Goal: Find specific page/section: Find specific page/section

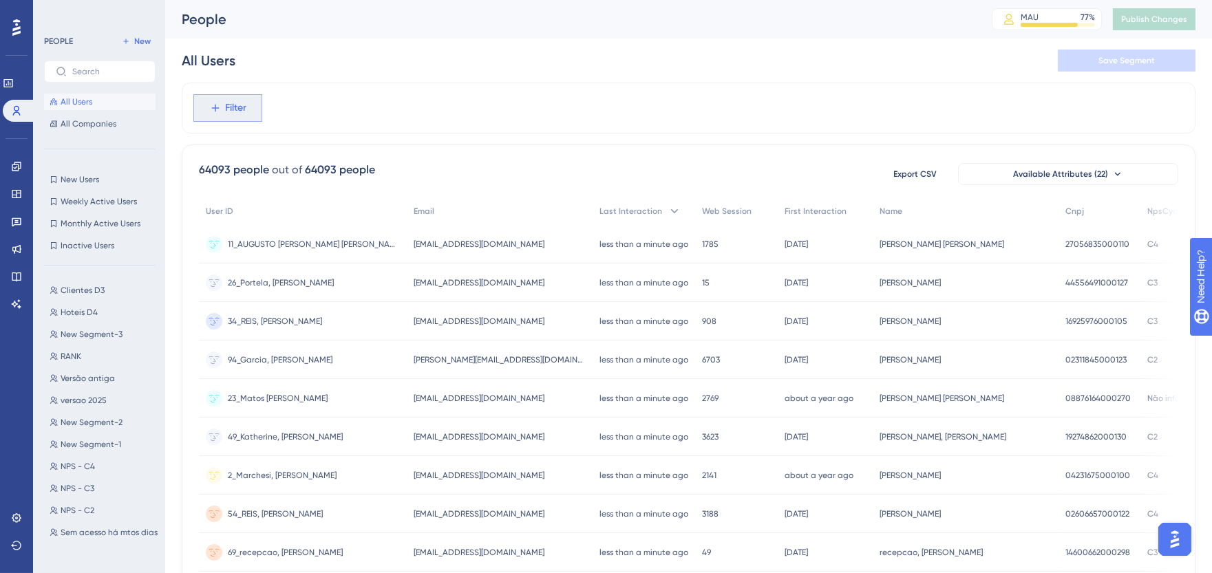
click at [231, 105] on span "Filter" at bounding box center [236, 108] width 21 height 17
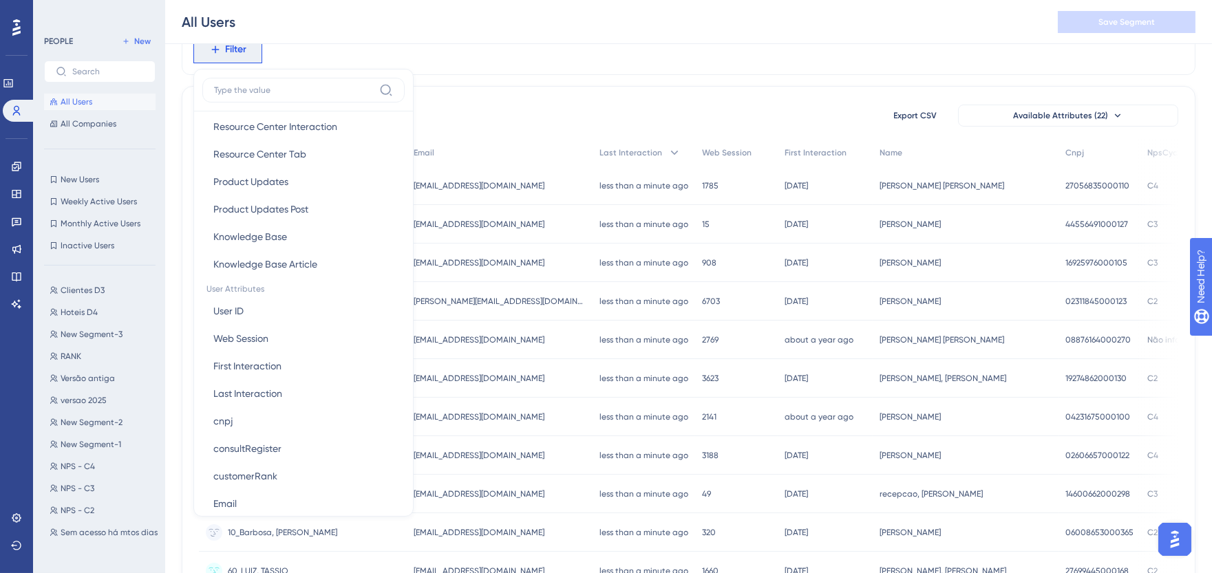
scroll to position [535, 0]
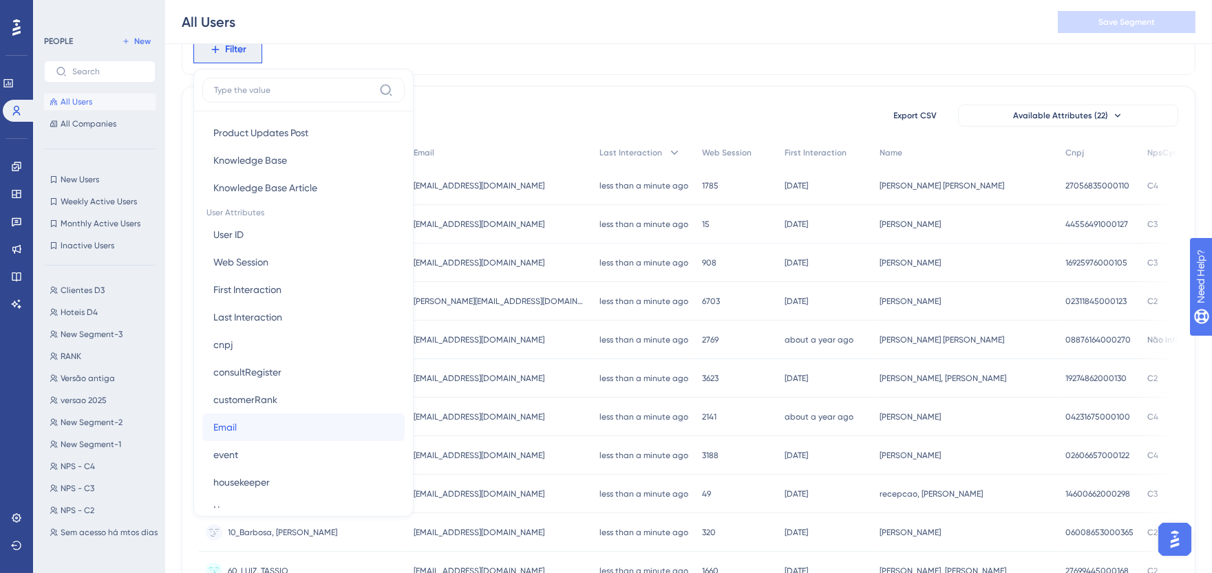
click at [233, 427] on span "Email" at bounding box center [224, 427] width 23 height 17
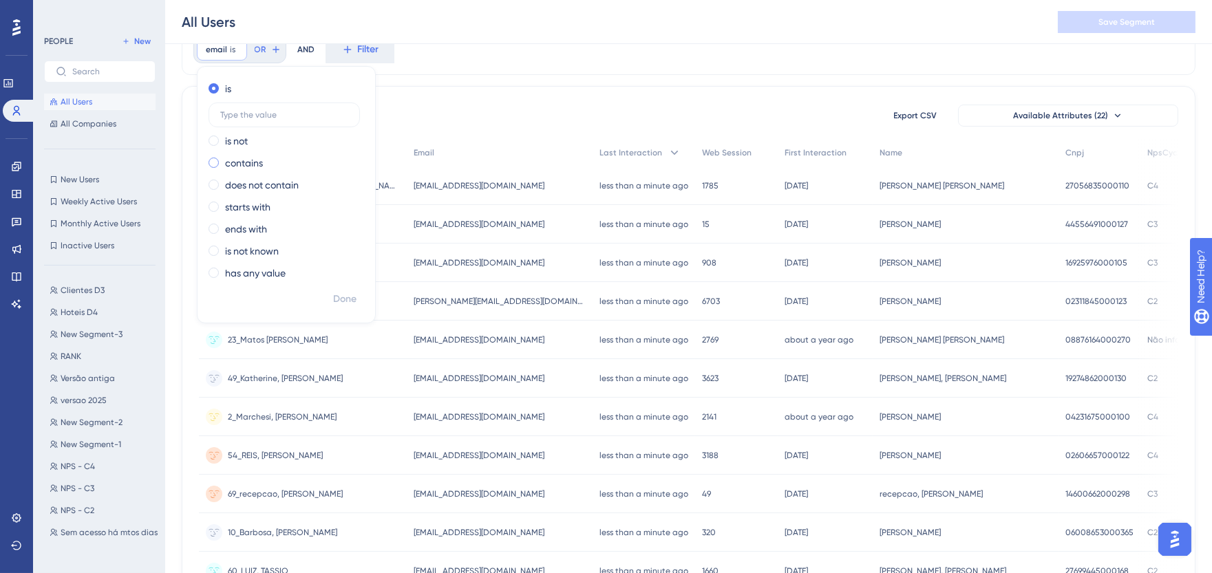
click at [238, 167] on label "contains" at bounding box center [244, 163] width 38 height 17
type input "murilo.menezes"
click at [346, 297] on span "Done" at bounding box center [344, 299] width 23 height 17
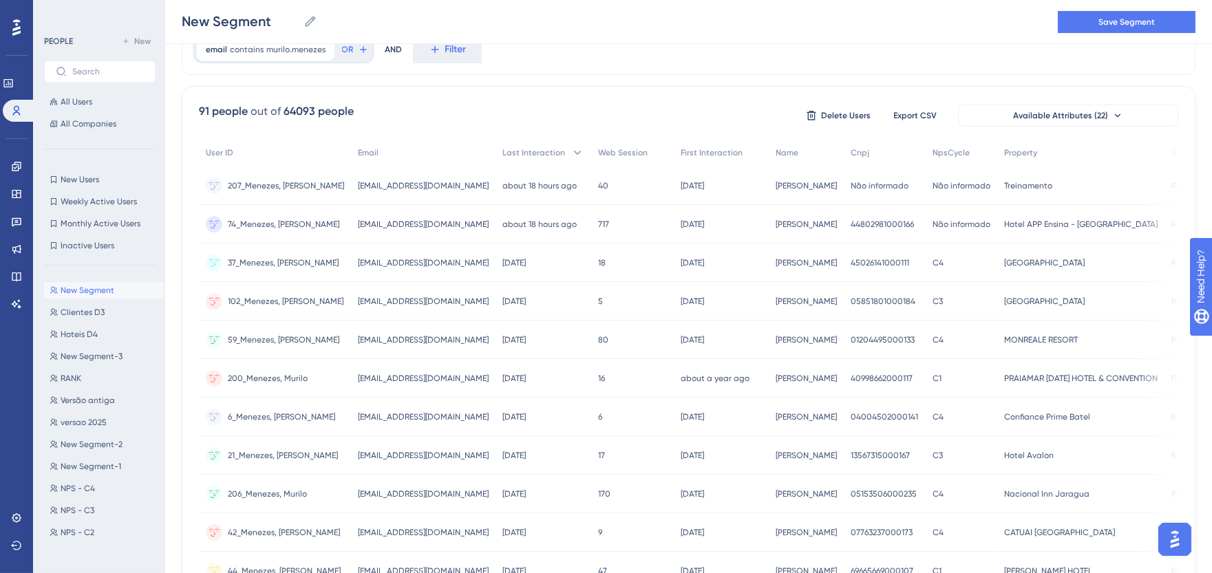
scroll to position [0, 0]
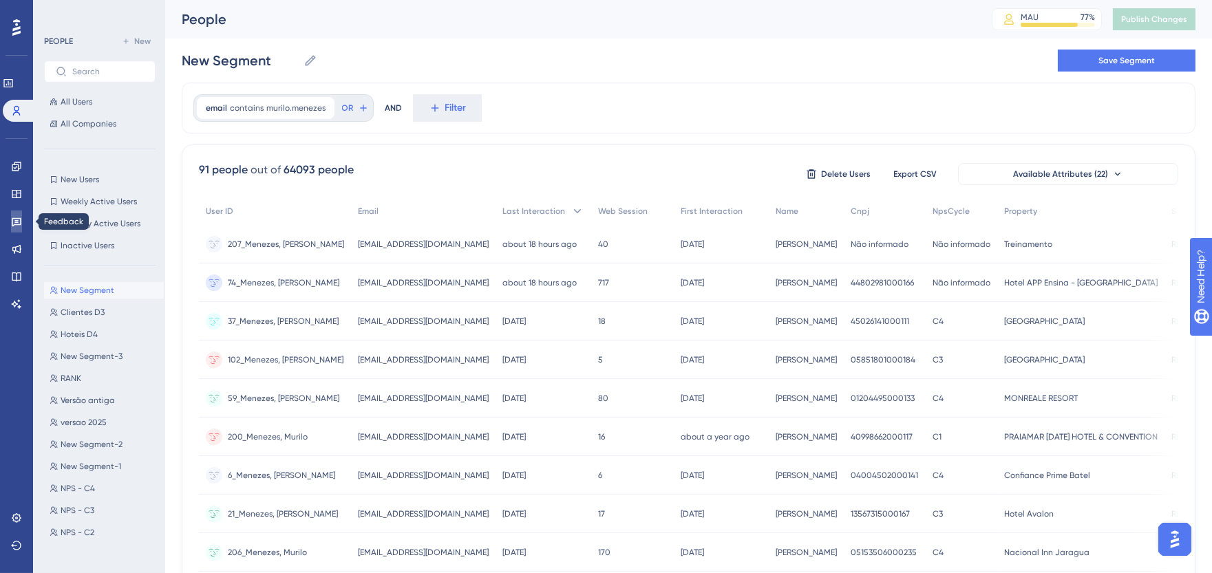
click at [16, 218] on icon at bounding box center [17, 222] width 10 height 9
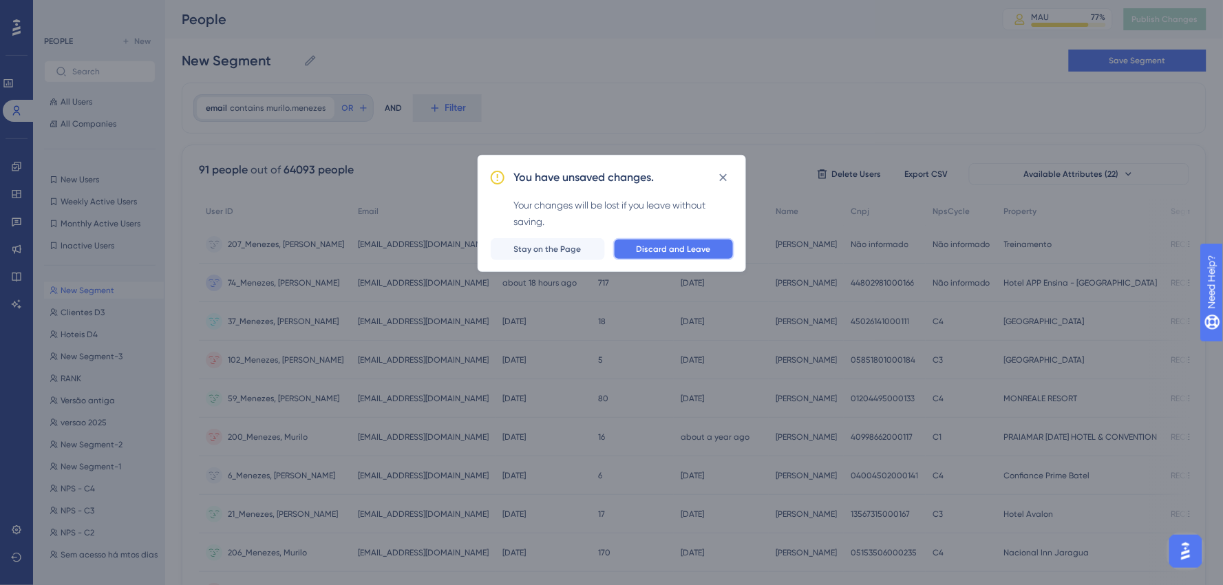
drag, startPoint x: 700, startPoint y: 253, endPoint x: 477, endPoint y: 298, distance: 227.4
click at [698, 253] on span "Discard and Leave" at bounding box center [673, 249] width 74 height 11
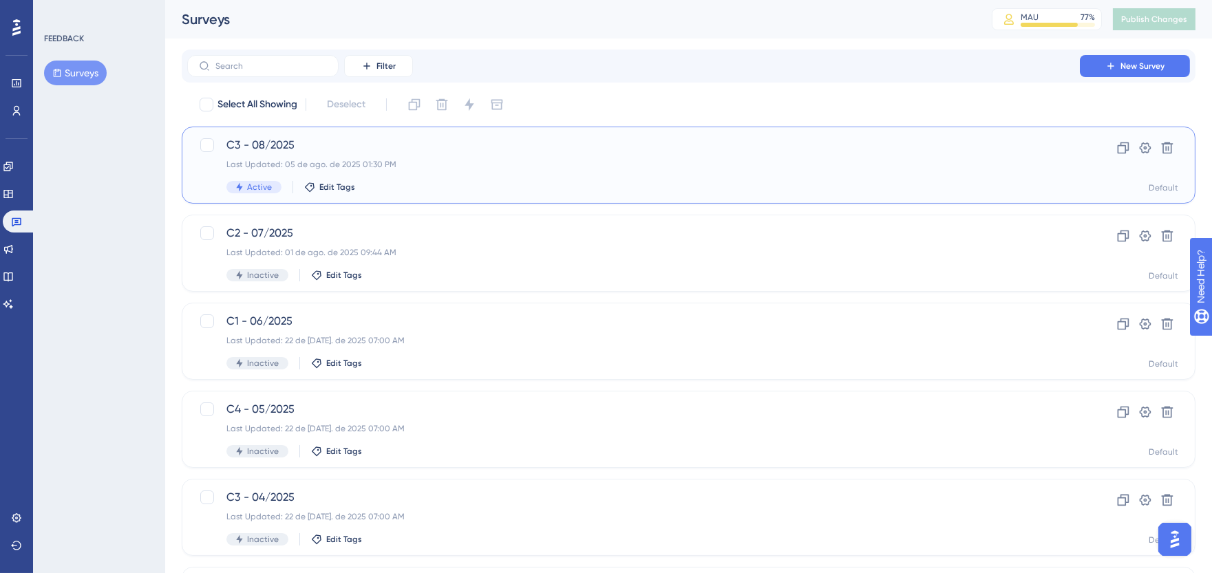
click at [393, 142] on span "C3 - 08/2025" at bounding box center [633, 145] width 814 height 17
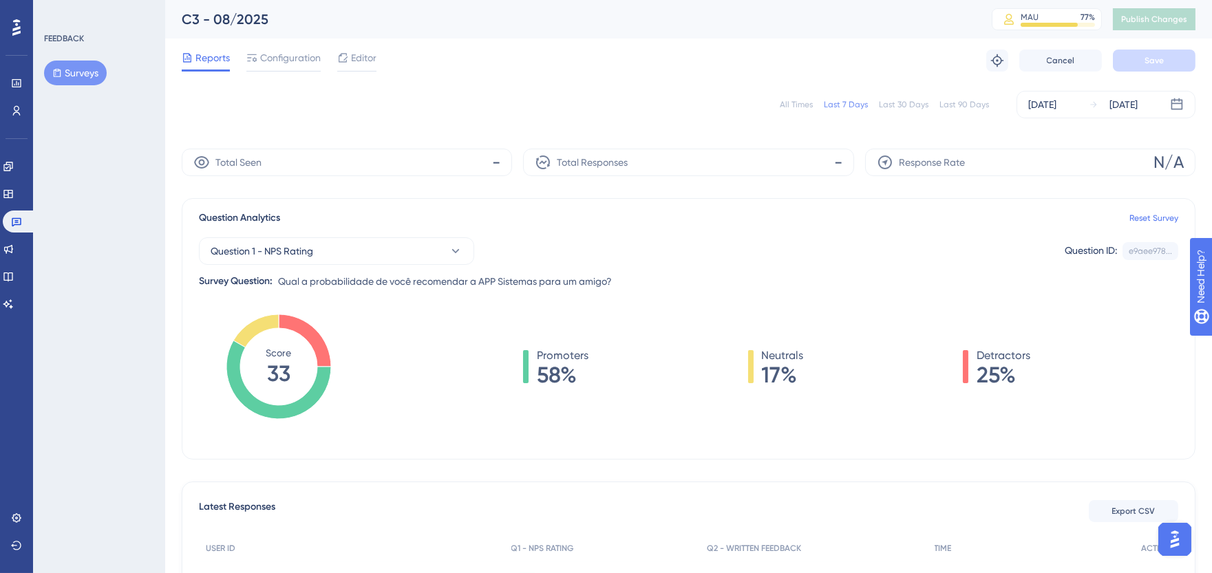
click at [795, 102] on div "All Times" at bounding box center [796, 104] width 33 height 11
